Goal: Navigation & Orientation: Find specific page/section

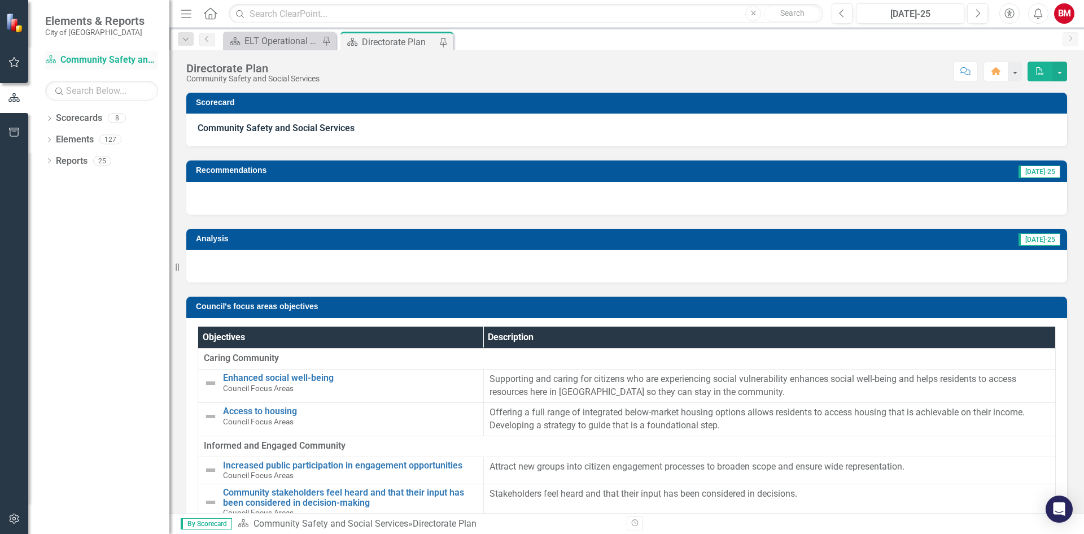
click at [71, 66] on link "Scorecard Community Safety and Social Services" at bounding box center [101, 60] width 113 height 13
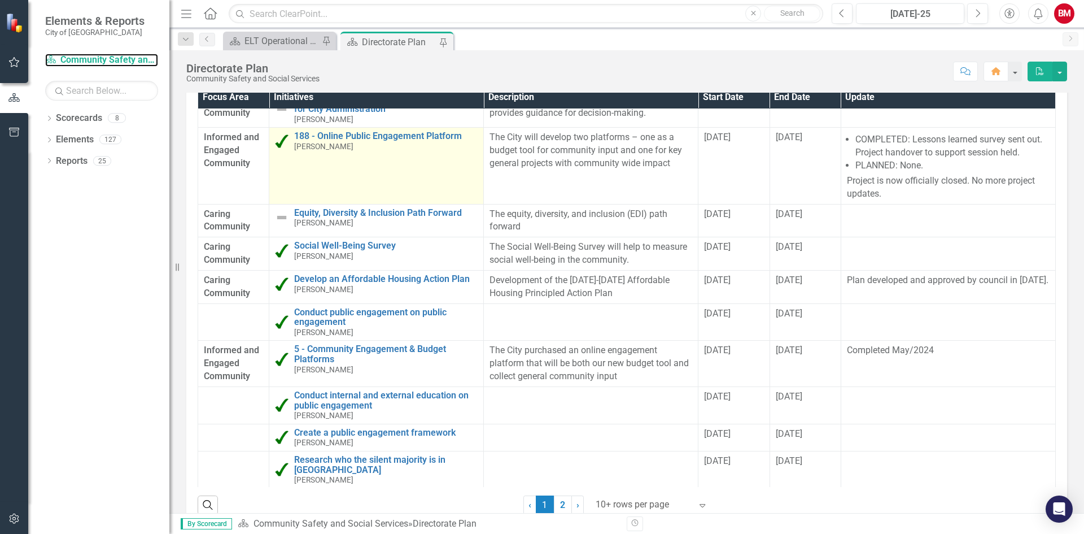
scroll to position [621, 0]
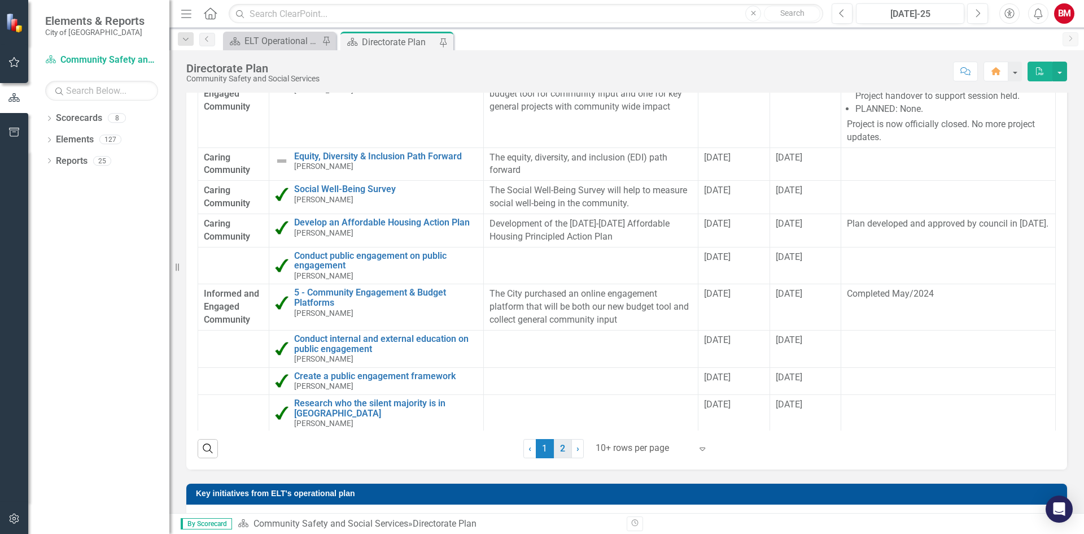
click at [563, 447] on link "2" at bounding box center [563, 448] width 18 height 19
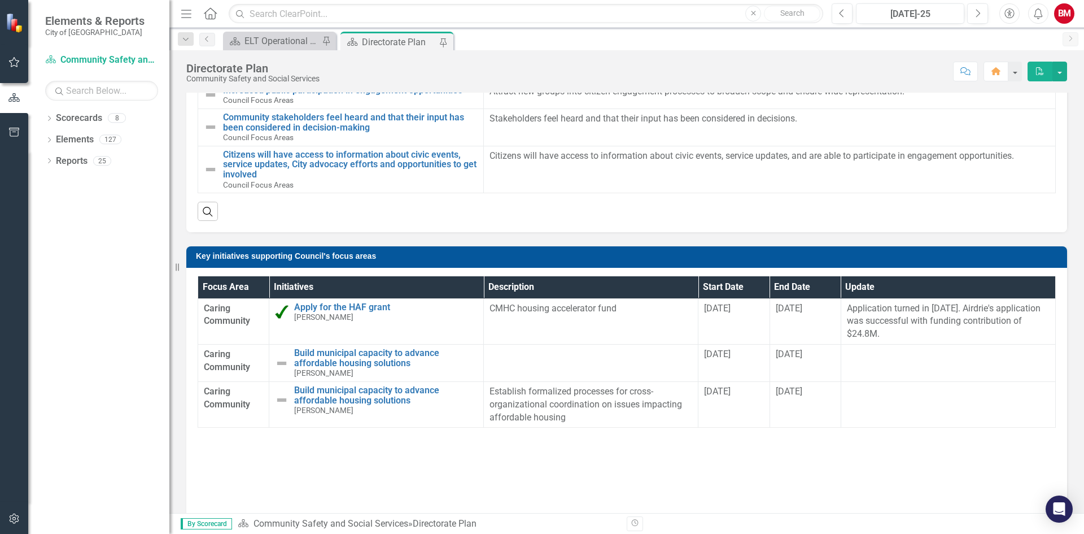
scroll to position [346, 0]
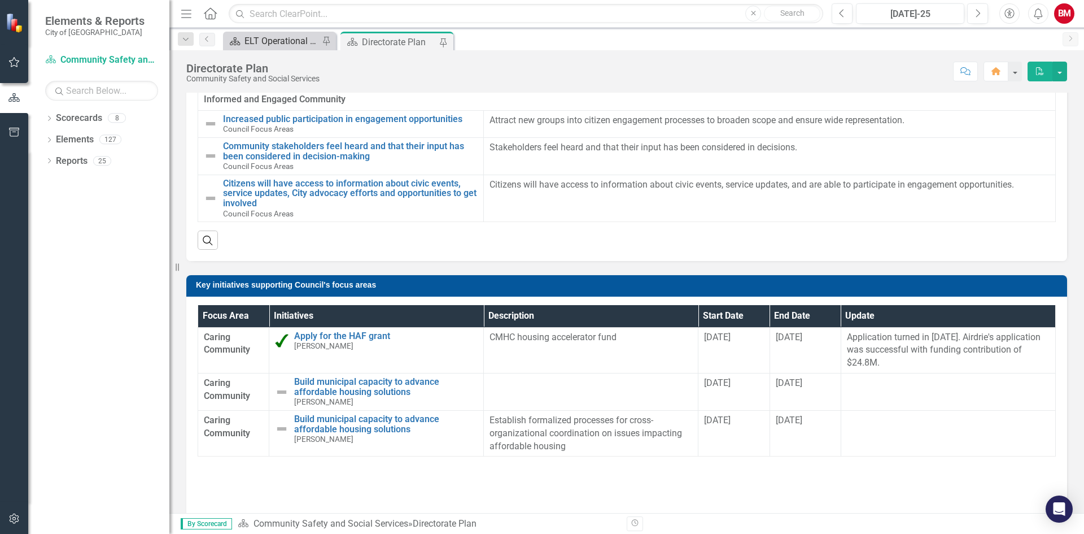
click at [277, 39] on div "ELT Operational Plan" at bounding box center [282, 41] width 75 height 14
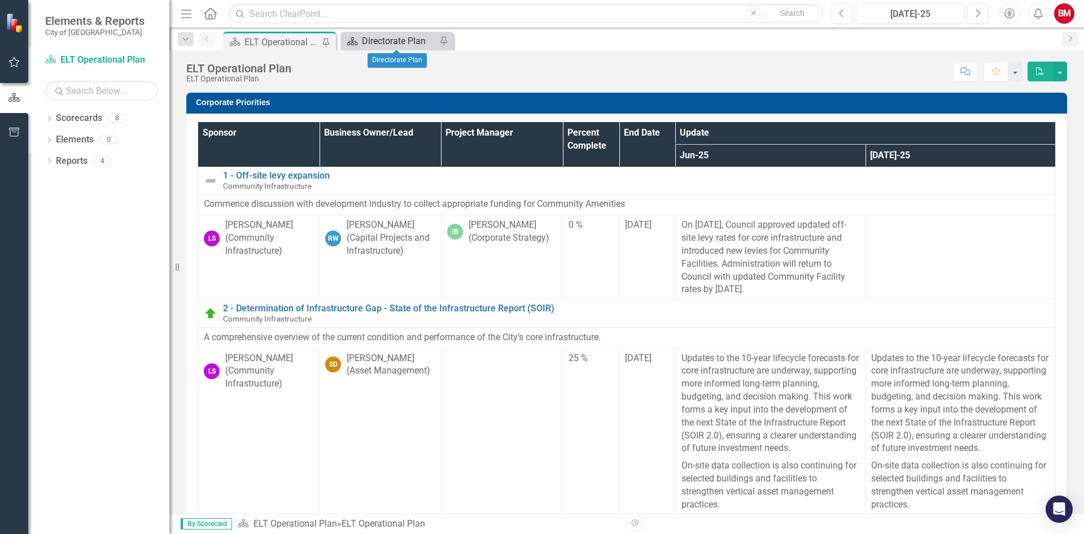
click at [381, 45] on div "Directorate Plan" at bounding box center [399, 41] width 75 height 14
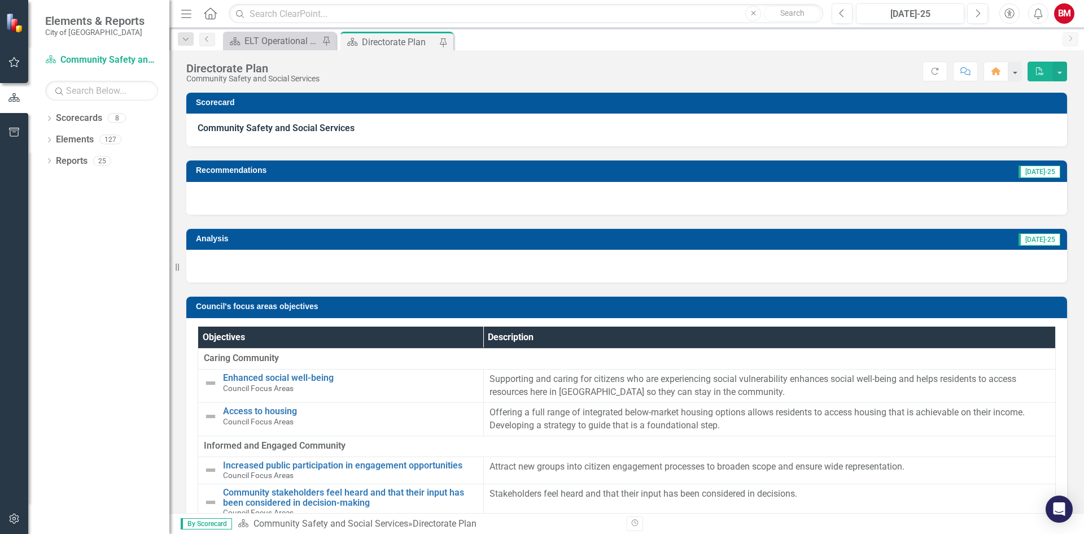
click at [390, 40] on div "Directorate Plan" at bounding box center [399, 42] width 75 height 14
click at [401, 41] on div "Directorate Plan" at bounding box center [399, 42] width 75 height 14
click at [351, 40] on icon at bounding box center [352, 42] width 10 height 8
click at [402, 42] on div "Directorate Plan" at bounding box center [399, 42] width 75 height 14
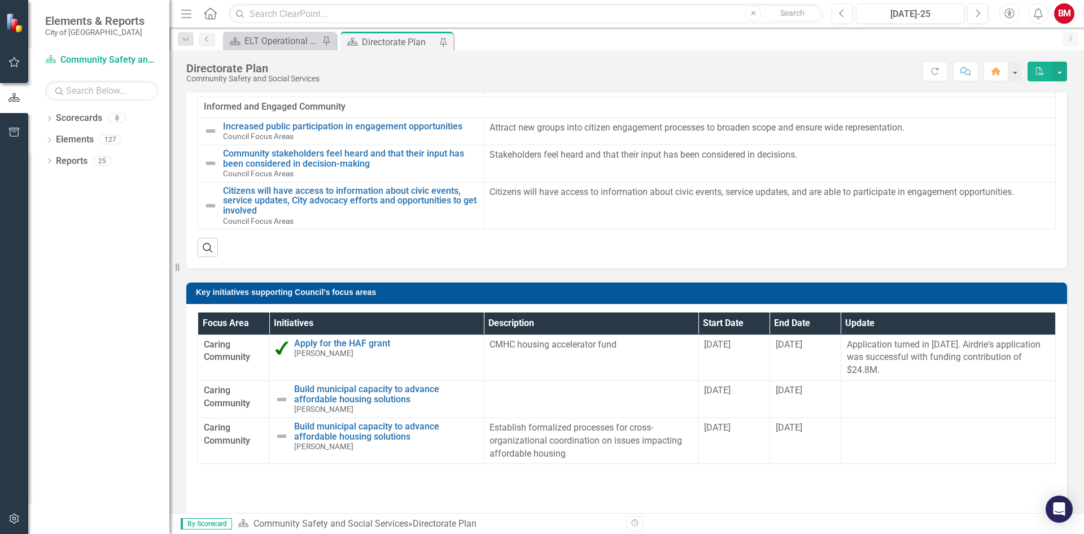
scroll to position [395, 0]
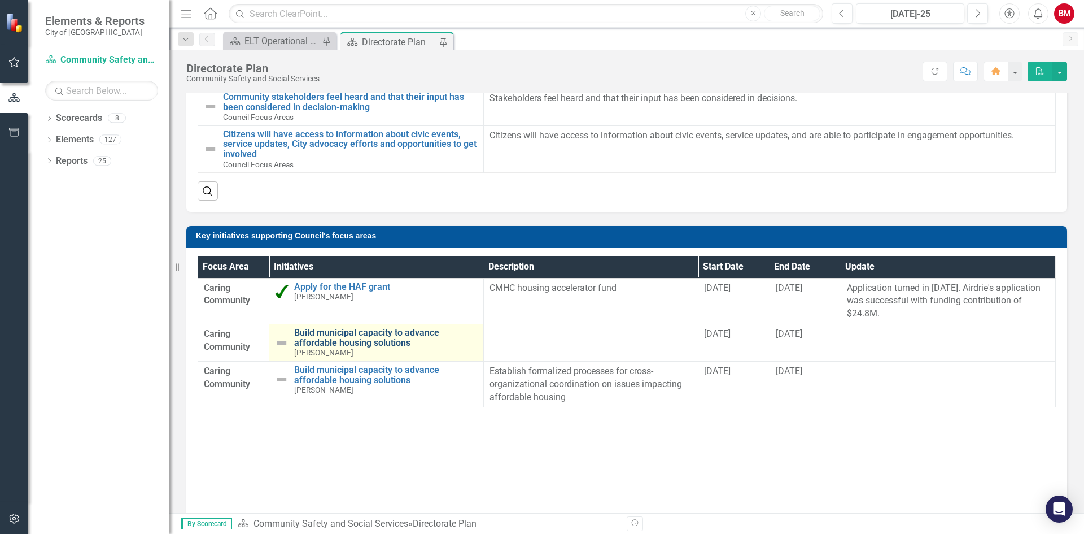
click at [368, 335] on link "Build municipal capacity to advance affordable housing solutions" at bounding box center [386, 338] width 184 height 20
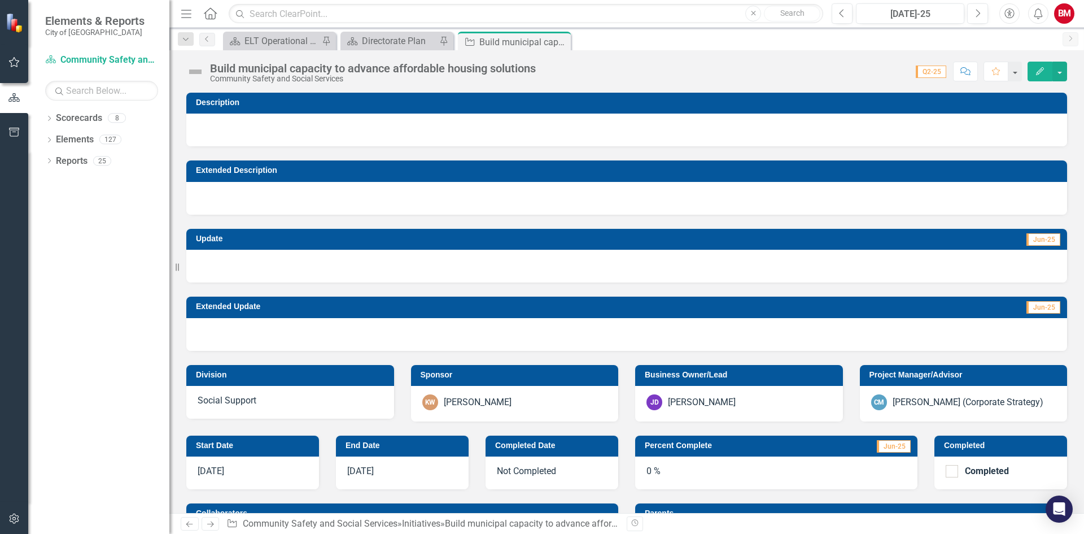
checkbox input "true"
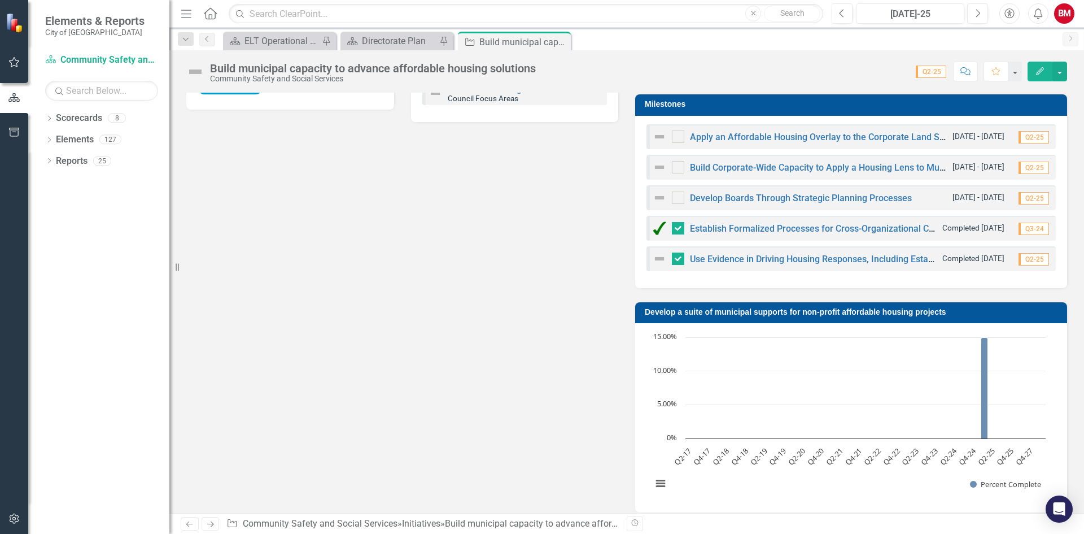
scroll to position [565, 0]
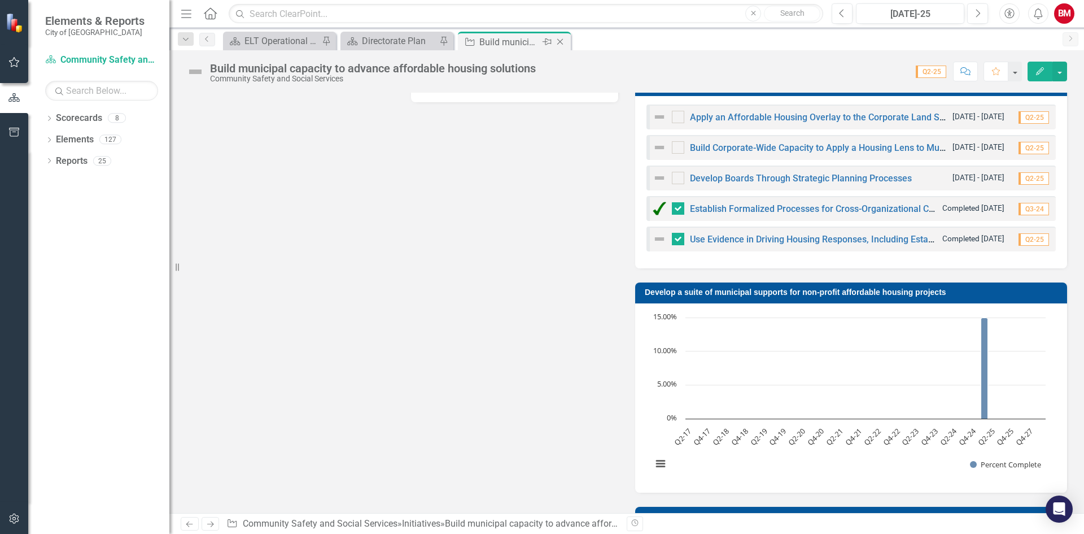
click at [560, 42] on icon "Close" at bounding box center [560, 41] width 11 height 9
click at [397, 45] on div "Build municipal capacity to advance affordable housing solutions" at bounding box center [392, 42] width 60 height 14
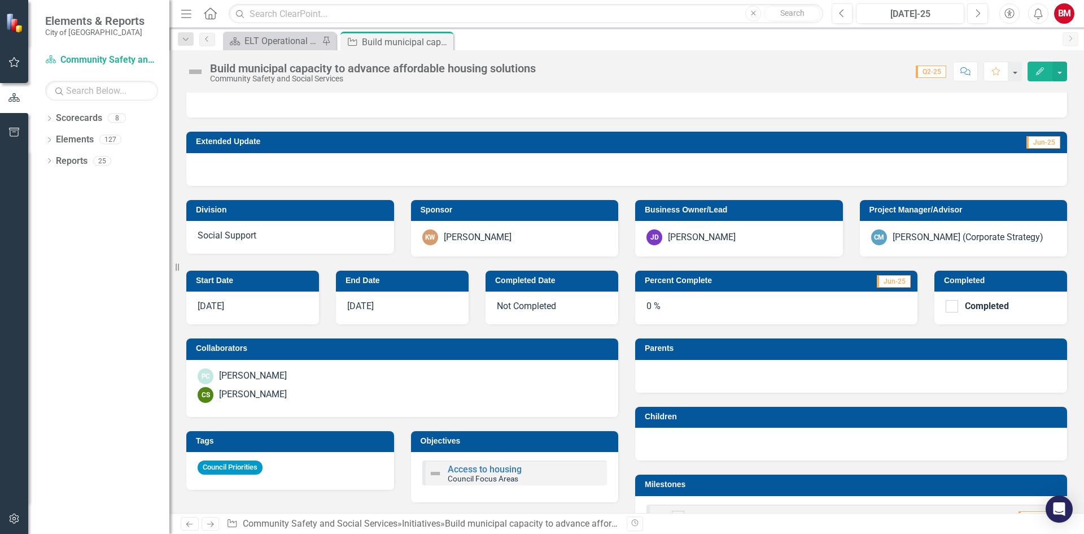
scroll to position [113, 0]
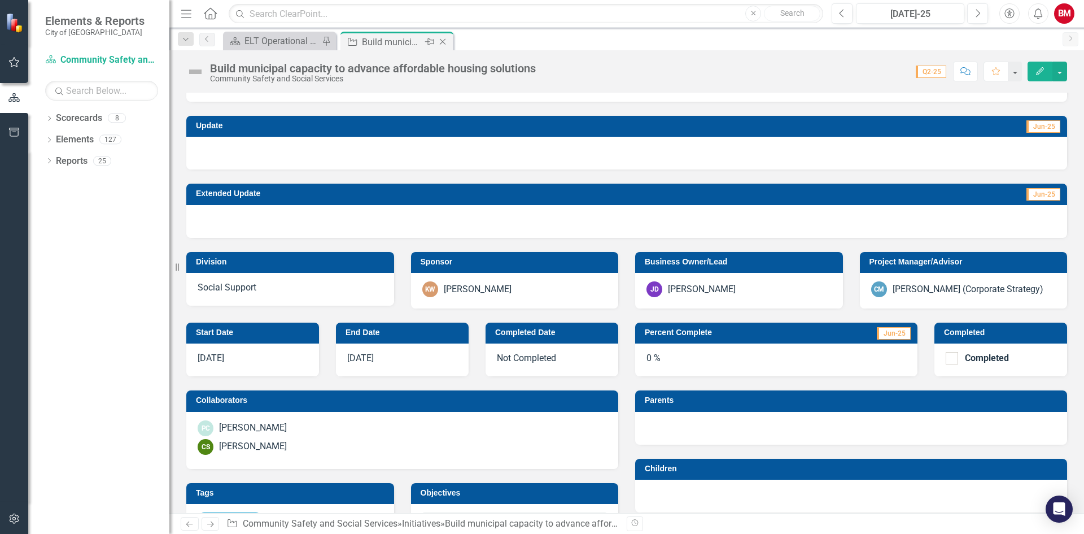
click at [444, 41] on icon "Close" at bounding box center [442, 41] width 11 height 9
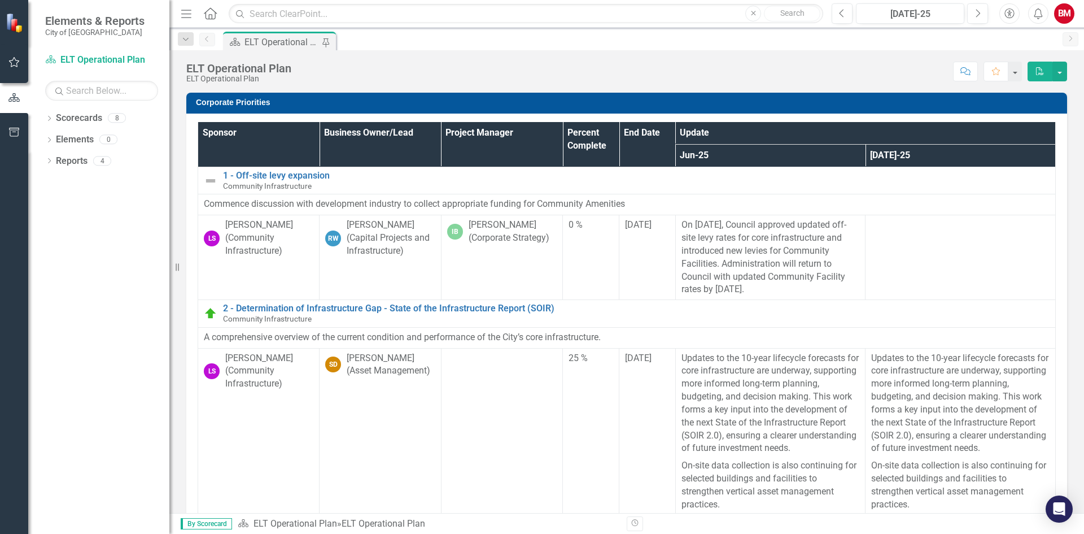
click at [286, 43] on div "ELT Operational Plan" at bounding box center [282, 42] width 75 height 14
click at [112, 60] on link "Scorecard ELT Operational Plan" at bounding box center [101, 60] width 113 height 13
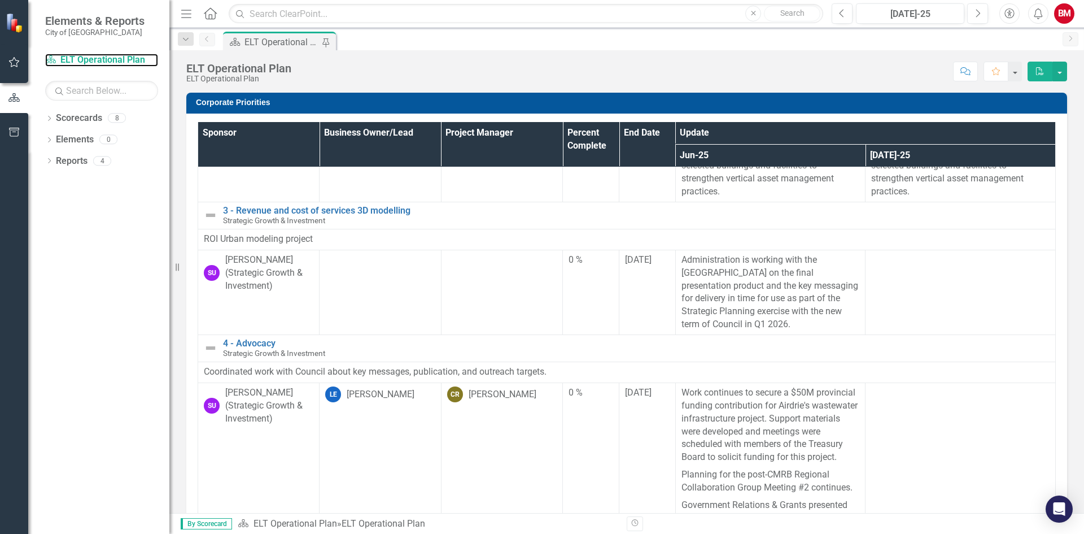
scroll to position [339, 0]
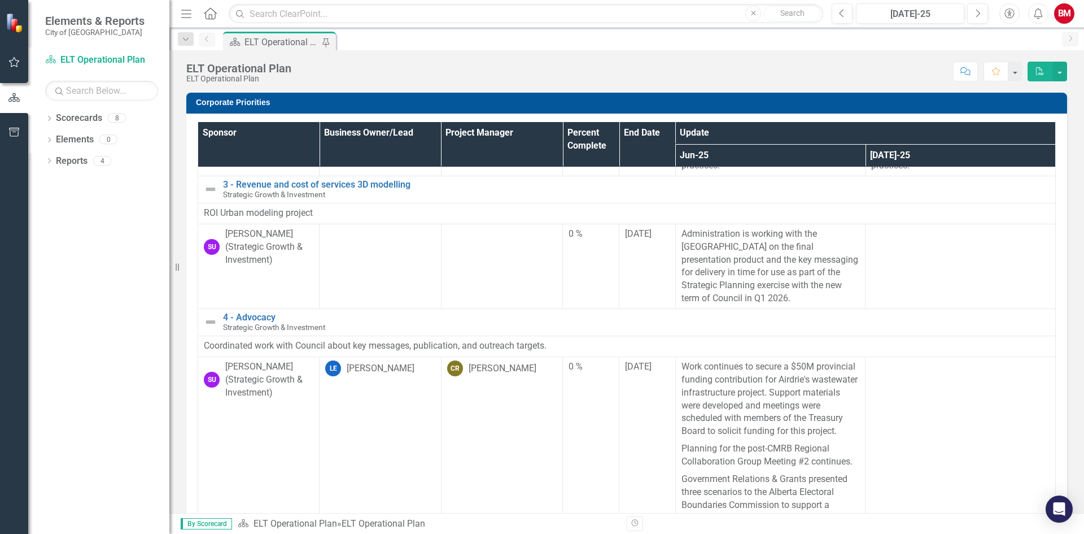
click at [14, 63] on icon "button" at bounding box center [14, 62] width 12 height 9
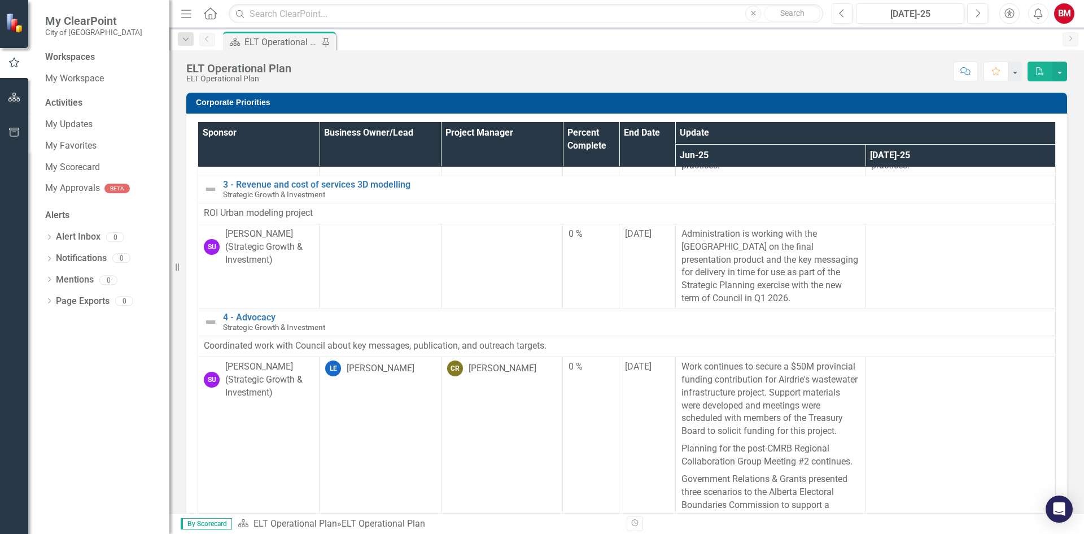
click at [15, 97] on icon "button" at bounding box center [14, 97] width 12 height 9
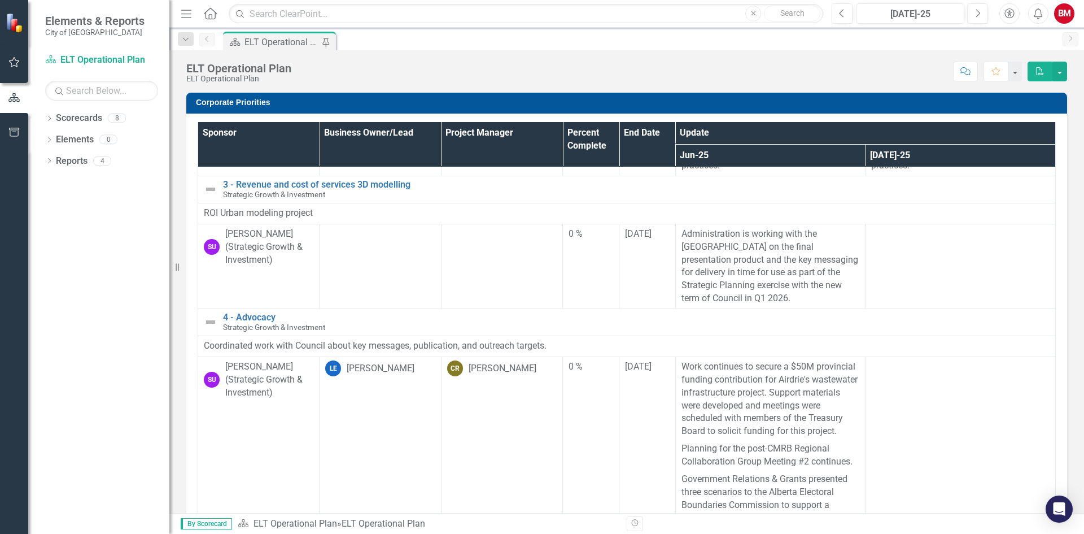
click at [238, 41] on icon "Scorecard" at bounding box center [234, 41] width 11 height 9
click at [259, 40] on div "ELT Operational Plan" at bounding box center [282, 42] width 75 height 14
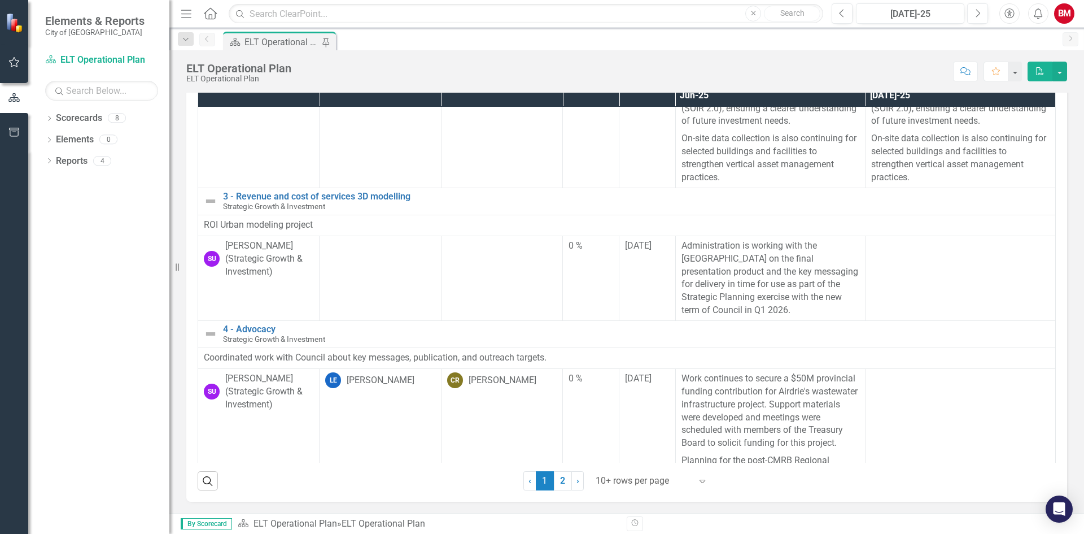
scroll to position [226, 0]
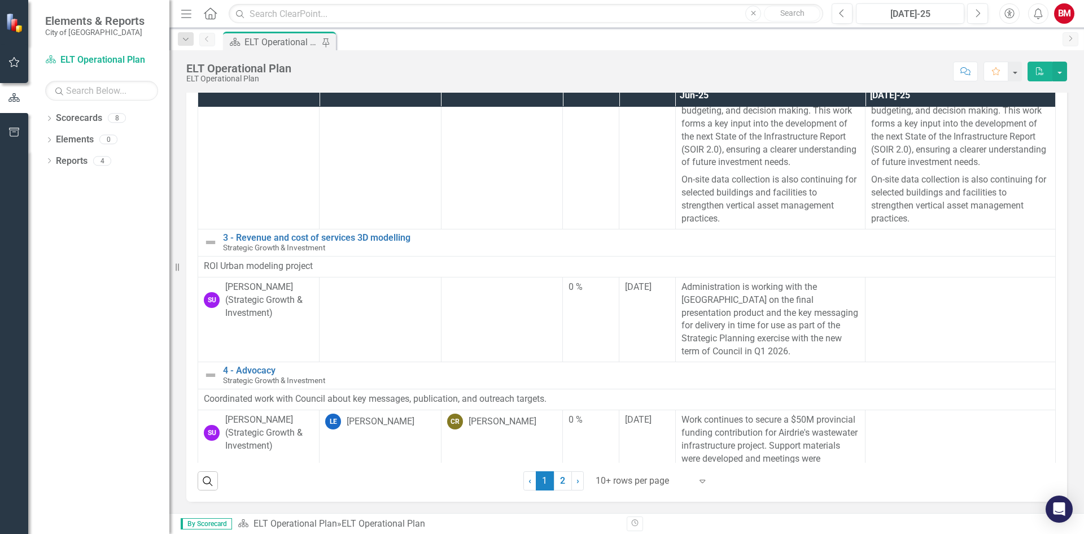
click at [1068, 42] on link "Next" at bounding box center [1071, 39] width 16 height 14
click at [348, 15] on input "text" at bounding box center [526, 14] width 595 height 20
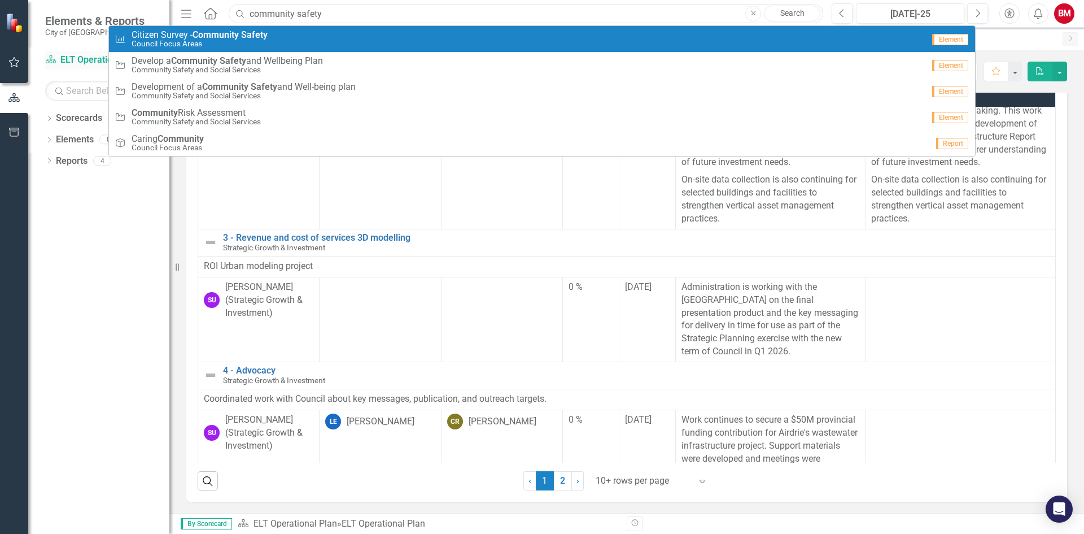
type input "community safety"
click at [84, 64] on link "Scorecard ELT Operational Plan" at bounding box center [101, 60] width 113 height 13
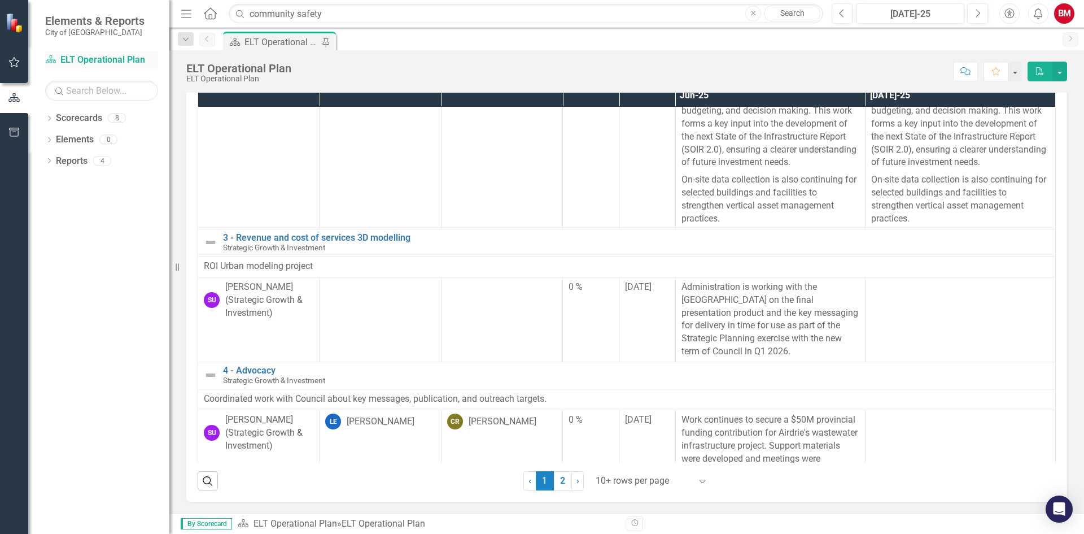
click at [87, 62] on link "Scorecard ELT Operational Plan" at bounding box center [101, 60] width 113 height 13
click at [55, 118] on div "Dropdown Scorecards 8" at bounding box center [107, 119] width 124 height 21
click at [50, 119] on icon "Dropdown" at bounding box center [49, 119] width 8 height 6
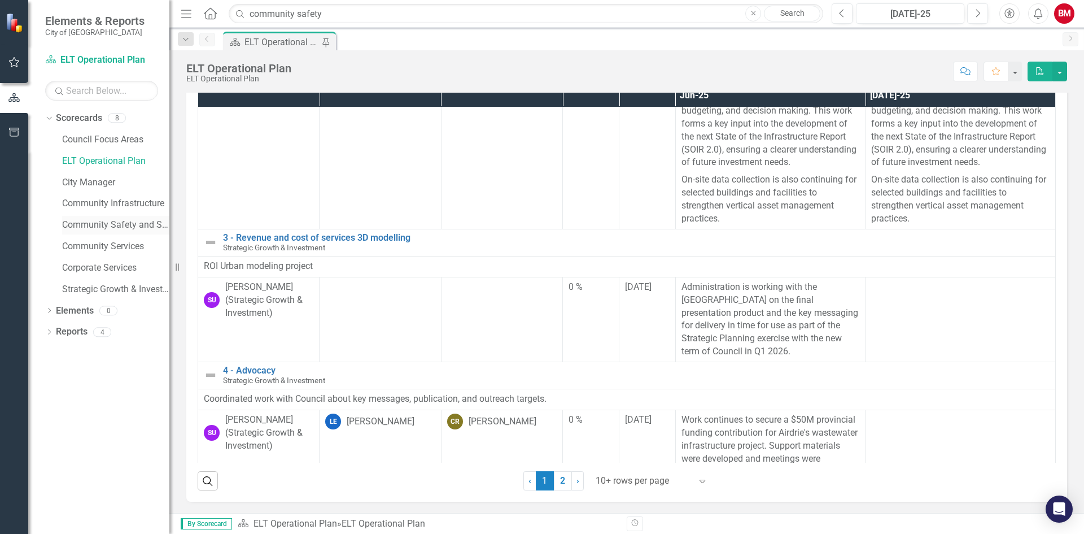
click at [79, 225] on link "Community Safety and Social Services" at bounding box center [115, 225] width 107 height 13
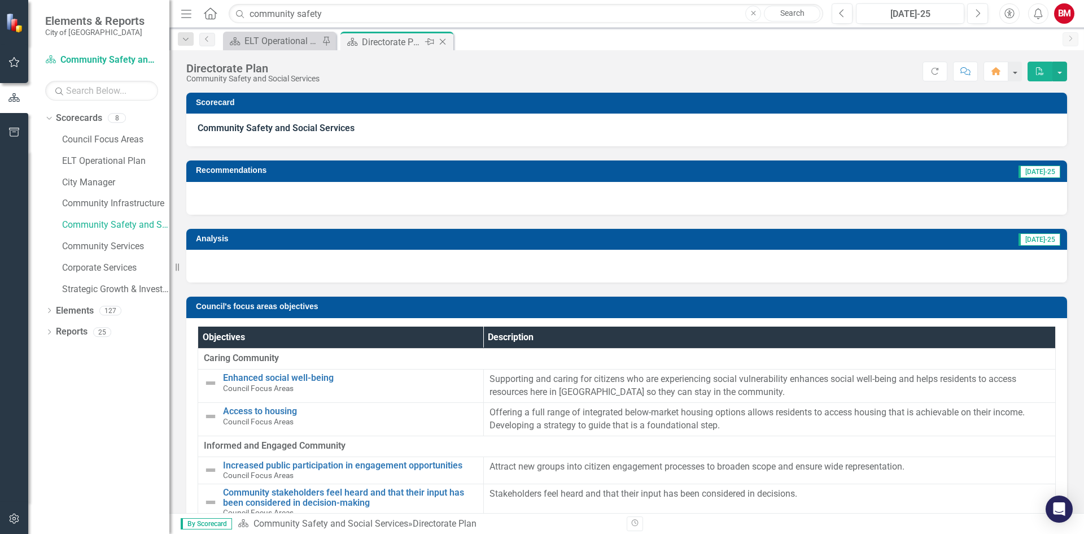
click at [425, 42] on icon "Pin" at bounding box center [429, 41] width 9 height 11
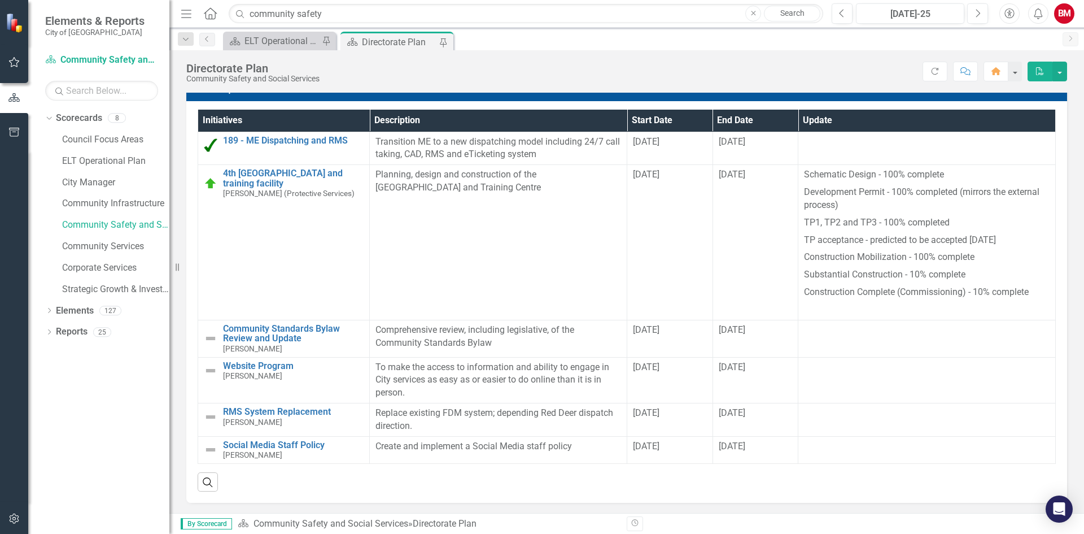
scroll to position [1306, 0]
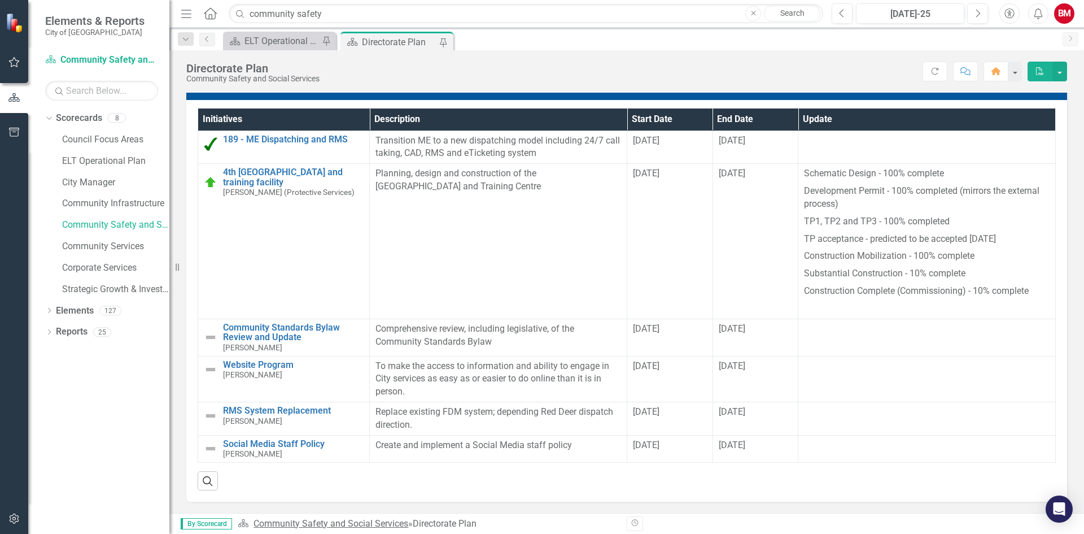
click at [384, 518] on link "Community Safety and Social Services" at bounding box center [331, 523] width 155 height 11
click at [445, 521] on div "Directorate Plan" at bounding box center [445, 523] width 64 height 11
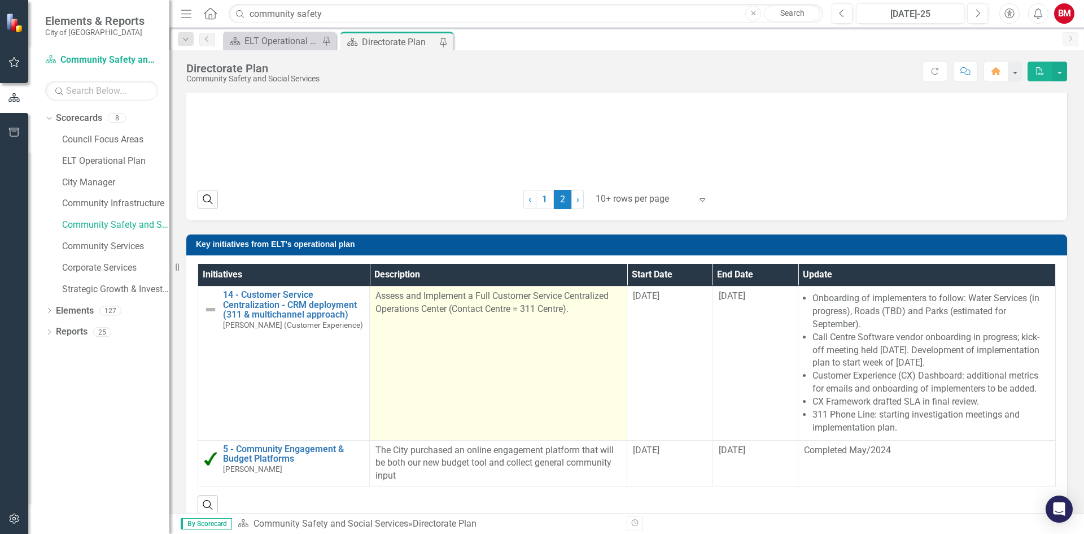
scroll to position [685, 0]
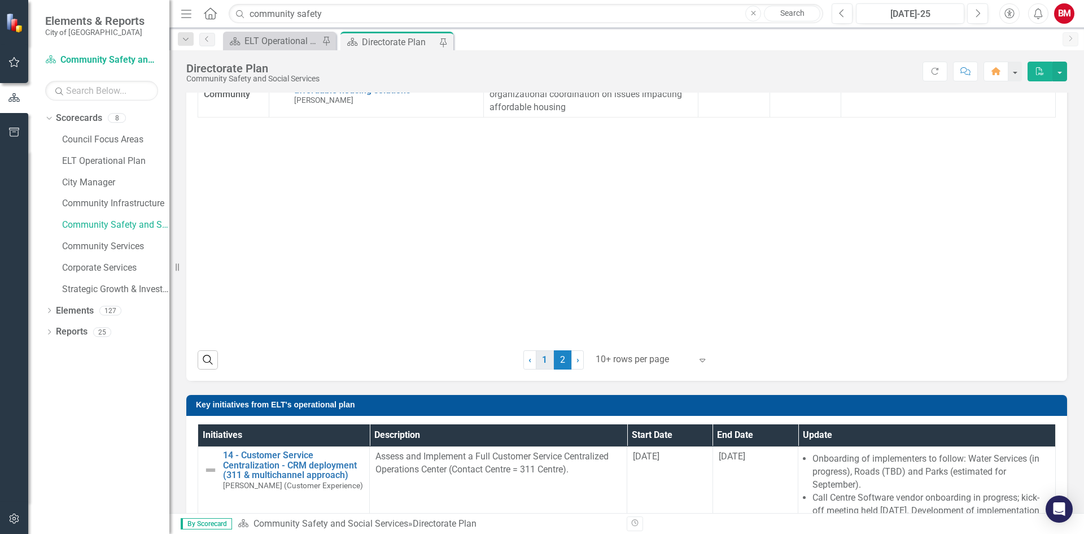
click at [536, 360] on link "1" at bounding box center [545, 359] width 18 height 19
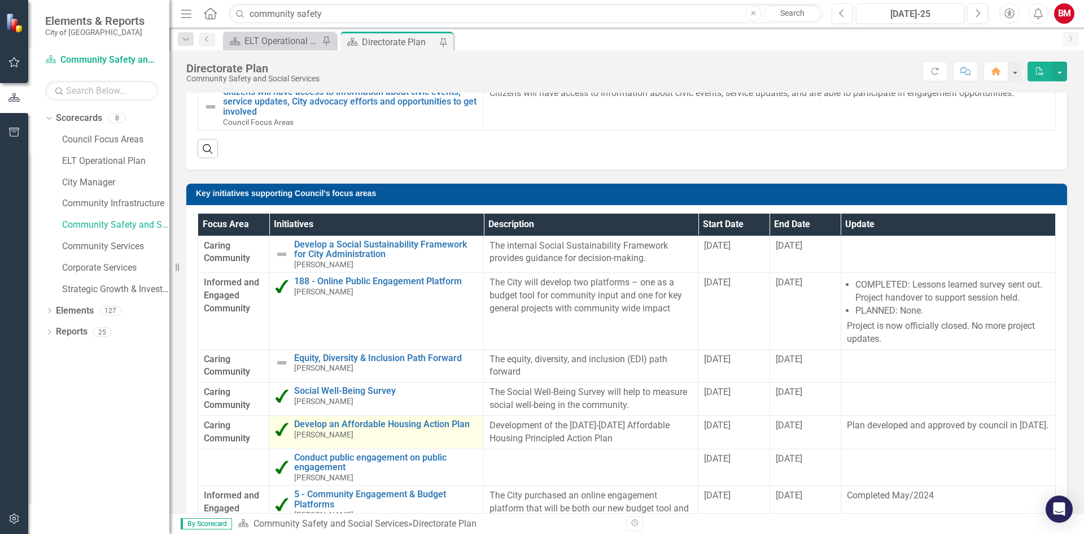
scroll to position [403, 0]
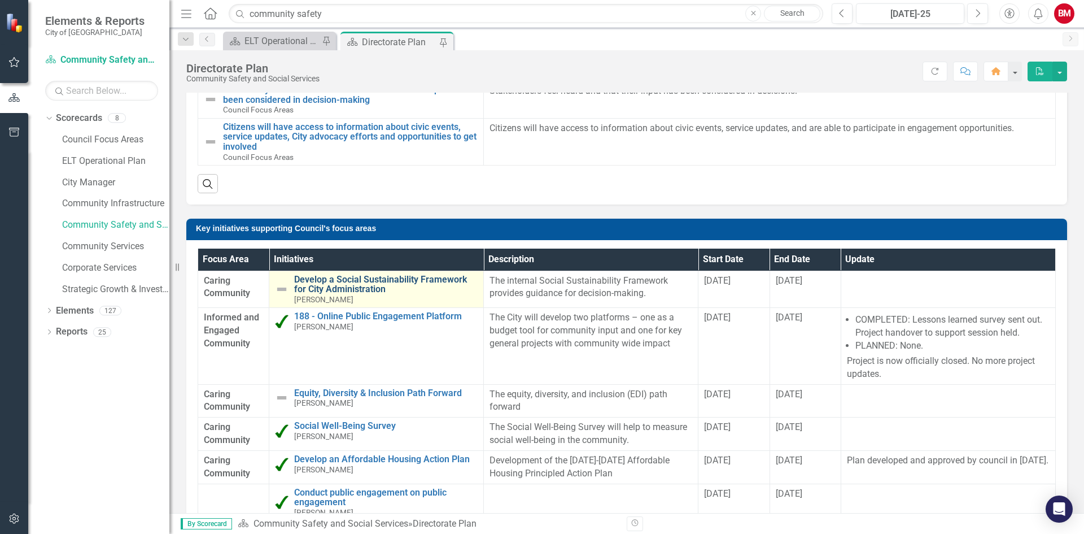
click at [370, 285] on link "Develop a Social Sustainability Framework for City Administration" at bounding box center [386, 284] width 184 height 20
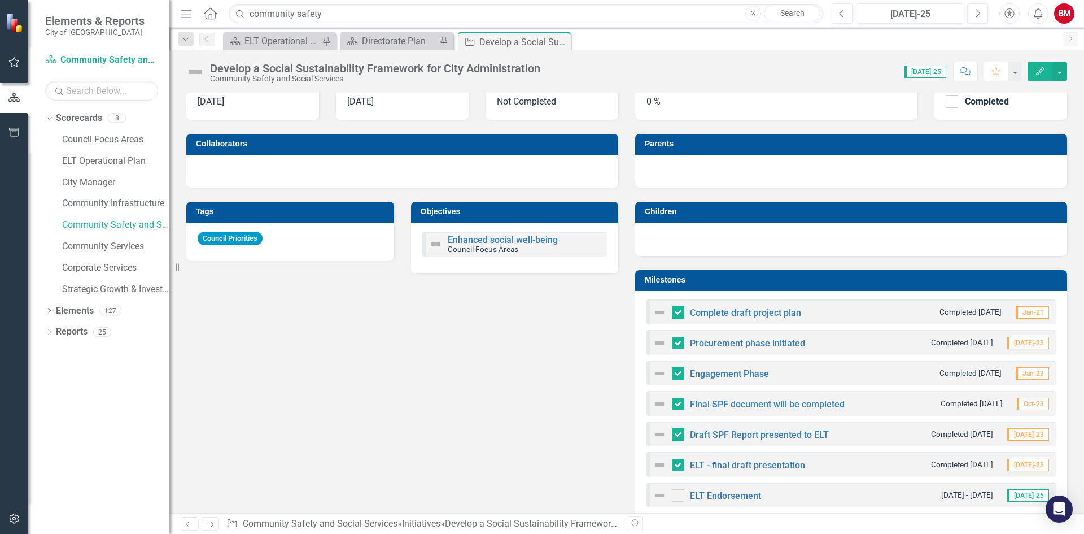
scroll to position [452, 0]
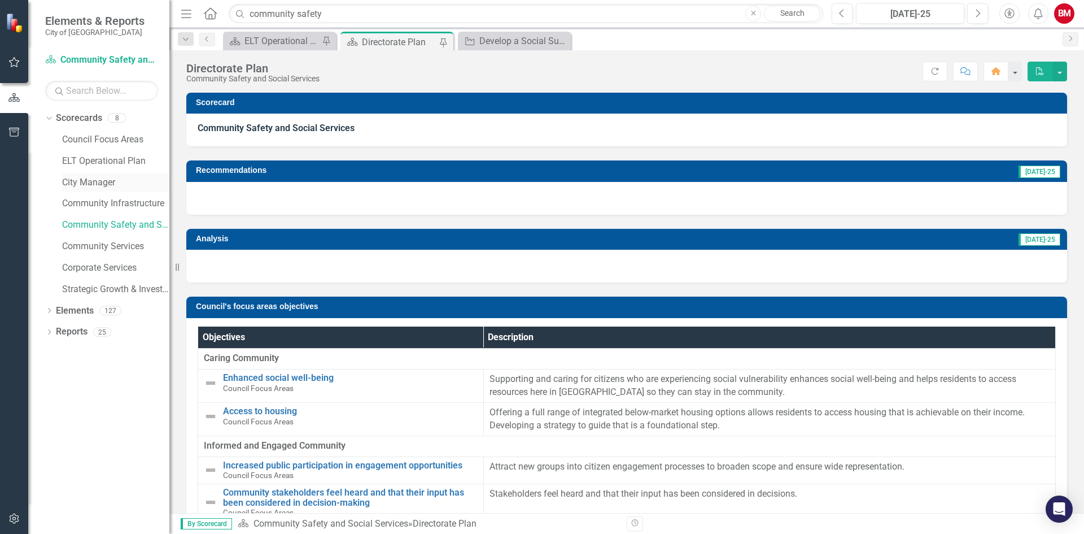
click at [82, 181] on link "City Manager" at bounding box center [115, 182] width 107 height 13
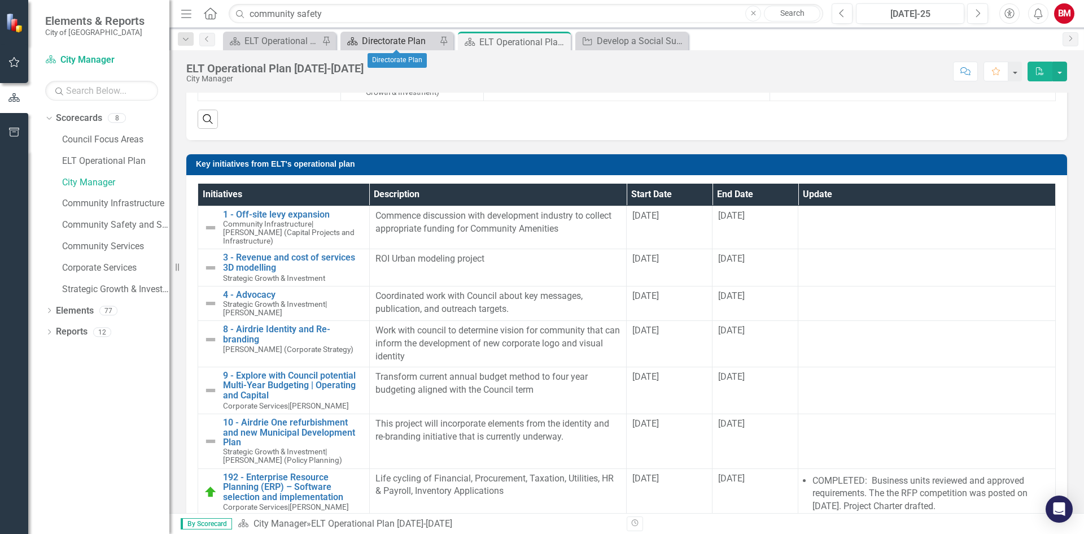
click at [401, 45] on div "Directorate Plan" at bounding box center [399, 41] width 75 height 14
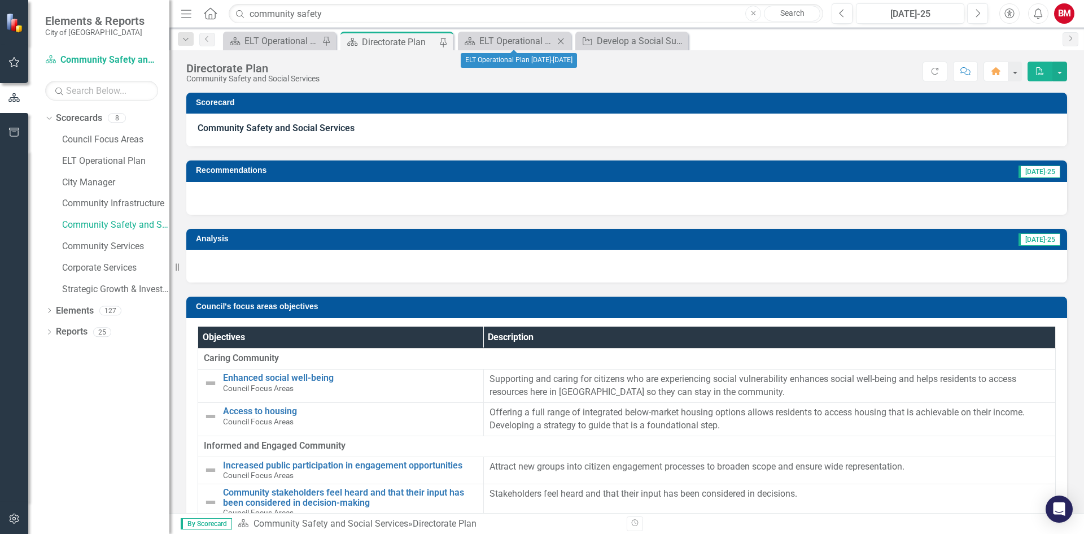
click at [562, 41] on icon "Close" at bounding box center [560, 41] width 11 height 9
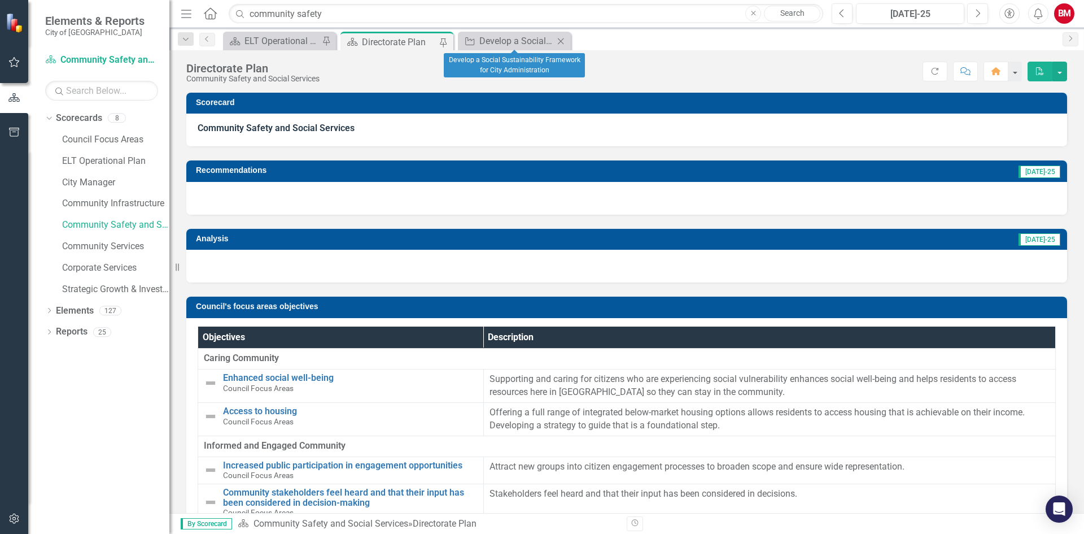
click at [563, 41] on icon "Close" at bounding box center [560, 41] width 11 height 9
